Goal: Task Accomplishment & Management: Use online tool/utility

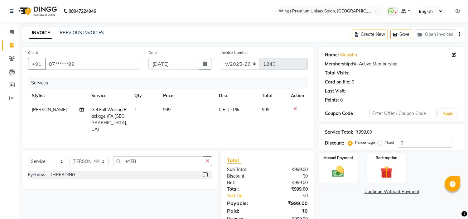
select select "674"
select select "service"
select select "82124"
type input "eYEB"
click at [67, 172] on div "Eyebrow - THREADING" at bounding box center [51, 175] width 47 height 7
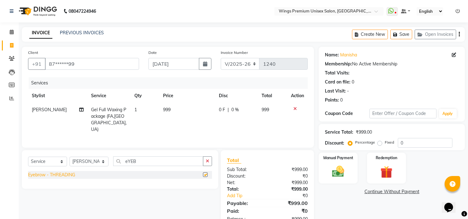
checkbox input "false"
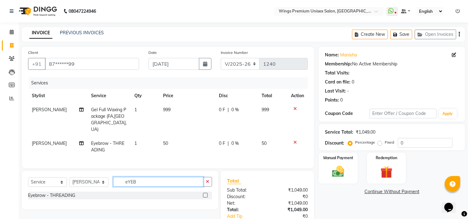
click at [146, 177] on input "eYEB" at bounding box center [158, 182] width 90 height 10
type input "y"
type input "uPPER"
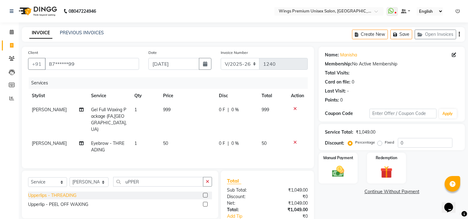
click at [76, 194] on div "Upperlips - THREADING" at bounding box center [52, 196] width 48 height 7
checkbox input "false"
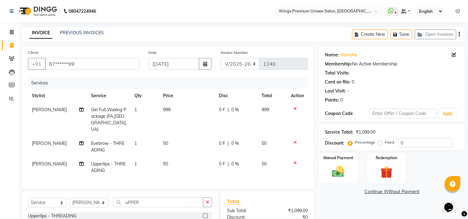
click at [154, 209] on div "Select Service Product Membership Package Voucher Prepaid Gift Card Select Styl…" at bounding box center [120, 205] width 184 height 15
drag, startPoint x: 154, startPoint y: 209, endPoint x: 158, endPoint y: 202, distance: 7.7
click at [158, 202] on div "Select Service Product Membership Package Voucher Prepaid Gift Card Select Styl…" at bounding box center [120, 205] width 184 height 15
click at [158, 202] on input "uPPER" at bounding box center [158, 203] width 90 height 10
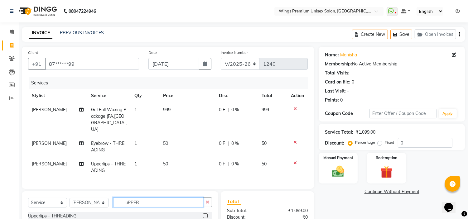
click at [158, 202] on input "uPPER" at bounding box center [158, 203] width 90 height 10
type input "fORE"
click at [73, 213] on div "Forehead - THREADING" at bounding box center [52, 216] width 49 height 7
checkbox input "false"
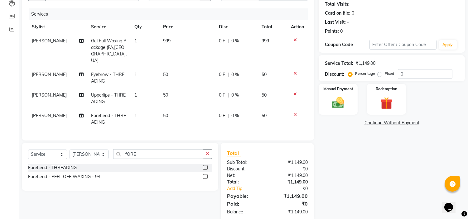
scroll to position [79, 0]
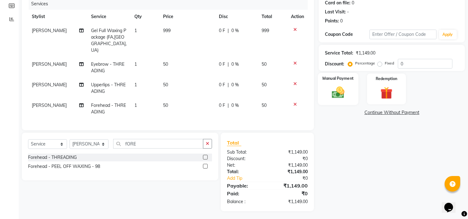
click at [338, 92] on img at bounding box center [338, 92] width 21 height 15
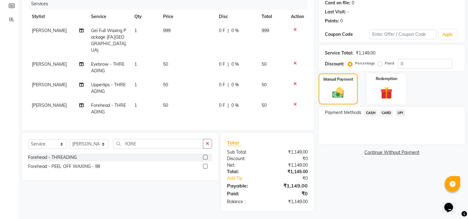
click at [399, 110] on span "UPI" at bounding box center [401, 113] width 10 height 7
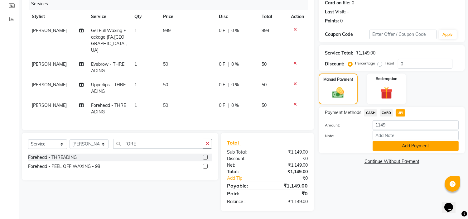
click at [397, 146] on button "Add Payment" at bounding box center [416, 146] width 86 height 10
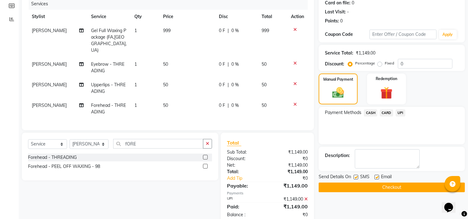
click at [382, 188] on button "Checkout" at bounding box center [392, 188] width 146 height 10
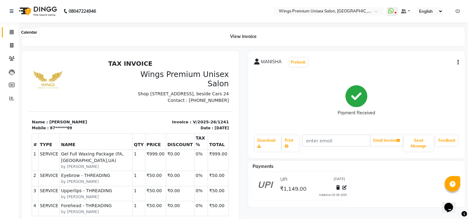
click at [12, 30] on icon at bounding box center [12, 32] width 4 height 5
